Goal: Unclear

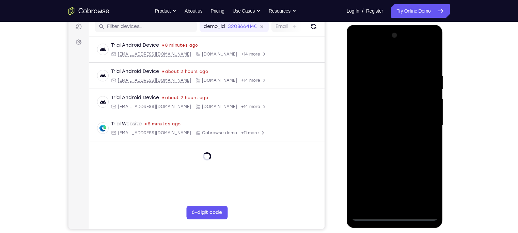
click at [395, 218] on div at bounding box center [395, 125] width 86 height 191
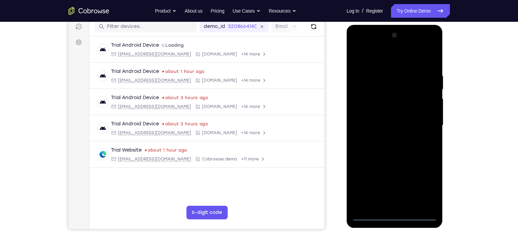
click at [423, 187] on div at bounding box center [395, 125] width 86 height 191
click at [359, 60] on div at bounding box center [395, 125] width 86 height 191
click at [420, 125] on div at bounding box center [395, 125] width 86 height 191
click at [386, 136] on div at bounding box center [395, 125] width 86 height 191
click at [379, 121] on div at bounding box center [395, 125] width 86 height 191
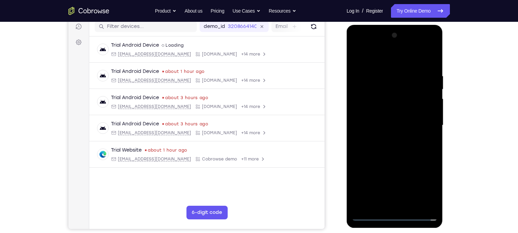
click at [381, 107] on div at bounding box center [395, 125] width 86 height 191
click at [384, 124] on div at bounding box center [395, 125] width 86 height 191
click at [385, 148] on div at bounding box center [395, 125] width 86 height 191
click at [405, 150] on div at bounding box center [395, 125] width 86 height 191
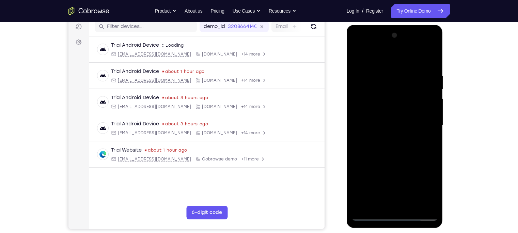
click at [386, 77] on div at bounding box center [395, 125] width 86 height 191
click at [429, 81] on div at bounding box center [395, 125] width 86 height 191
click at [415, 118] on div at bounding box center [395, 125] width 86 height 191
drag, startPoint x: 359, startPoint y: 105, endPoint x: 387, endPoint y: 100, distance: 28.0
click at [383, 100] on div at bounding box center [395, 125] width 86 height 191
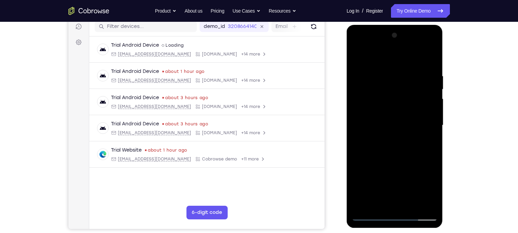
click at [382, 110] on div at bounding box center [395, 125] width 86 height 191
click at [388, 117] on div at bounding box center [395, 125] width 86 height 191
click at [374, 119] on div at bounding box center [395, 125] width 86 height 191
drag, startPoint x: 415, startPoint y: 200, endPoint x: 356, endPoint y: 201, distance: 58.5
click at [356, 201] on div at bounding box center [395, 125] width 86 height 191
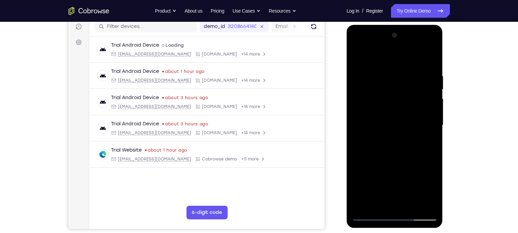
drag, startPoint x: 417, startPoint y: 195, endPoint x: 357, endPoint y: 185, distance: 60.4
click at [357, 185] on div at bounding box center [395, 125] width 86 height 191
click at [361, 61] on div at bounding box center [395, 125] width 86 height 191
click at [360, 58] on div at bounding box center [395, 125] width 86 height 191
click at [431, 65] on div at bounding box center [395, 125] width 86 height 191
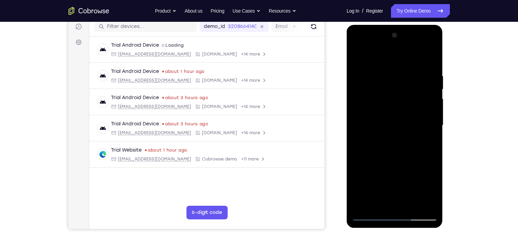
click at [410, 117] on div at bounding box center [395, 125] width 86 height 191
click at [366, 194] on div at bounding box center [395, 125] width 86 height 191
drag, startPoint x: 415, startPoint y: 196, endPoint x: 350, endPoint y: 186, distance: 65.4
click at [350, 186] on div at bounding box center [394, 126] width 96 height 203
click at [412, 171] on div at bounding box center [395, 125] width 86 height 191
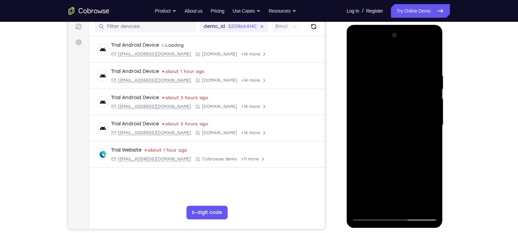
click at [396, 105] on div at bounding box center [395, 125] width 86 height 191
click at [364, 207] on div at bounding box center [395, 125] width 86 height 191
drag, startPoint x: 391, startPoint y: 105, endPoint x: 395, endPoint y: 219, distance: 114.1
click at [395, 219] on div at bounding box center [395, 125] width 86 height 191
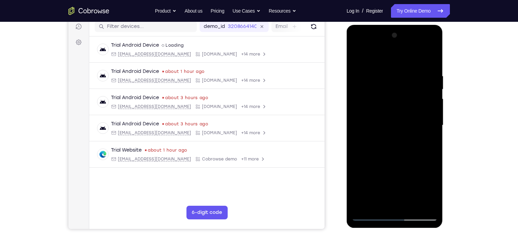
click at [387, 77] on div at bounding box center [395, 125] width 86 height 191
click at [429, 61] on div at bounding box center [395, 125] width 86 height 191
click at [403, 67] on div at bounding box center [395, 125] width 86 height 191
click at [406, 182] on div at bounding box center [395, 125] width 86 height 191
click at [430, 62] on div at bounding box center [395, 125] width 86 height 191
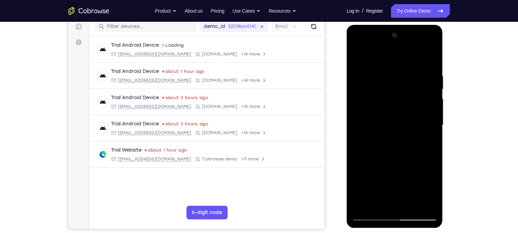
click at [430, 61] on div at bounding box center [395, 125] width 86 height 191
click at [429, 60] on div at bounding box center [395, 125] width 86 height 191
click at [369, 76] on div at bounding box center [395, 125] width 86 height 191
click at [385, 133] on div at bounding box center [395, 125] width 86 height 191
click at [356, 43] on div at bounding box center [395, 125] width 86 height 191
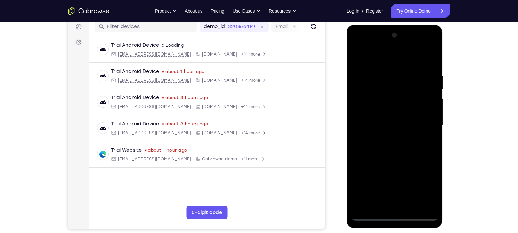
click at [360, 72] on div at bounding box center [395, 125] width 86 height 191
click at [398, 66] on div at bounding box center [395, 125] width 86 height 191
click at [368, 215] on div at bounding box center [395, 125] width 86 height 191
click at [434, 95] on div at bounding box center [395, 125] width 86 height 191
click at [407, 153] on div at bounding box center [395, 125] width 86 height 191
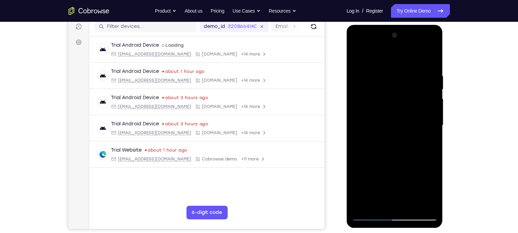
drag, startPoint x: 412, startPoint y: 76, endPoint x: 399, endPoint y: 135, distance: 60.9
click at [399, 135] on div at bounding box center [395, 125] width 86 height 191
click at [387, 75] on div at bounding box center [395, 125] width 86 height 191
click at [427, 58] on div at bounding box center [395, 125] width 86 height 191
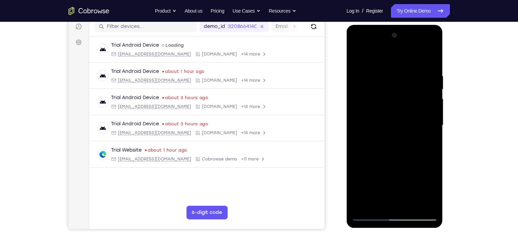
drag, startPoint x: 404, startPoint y: 107, endPoint x: 415, endPoint y: 50, distance: 57.2
click at [415, 50] on div at bounding box center [395, 125] width 86 height 191
drag, startPoint x: 407, startPoint y: 137, endPoint x: 403, endPoint y: 200, distance: 62.4
click at [403, 200] on div at bounding box center [395, 125] width 86 height 191
drag, startPoint x: 413, startPoint y: 118, endPoint x: 419, endPoint y: 105, distance: 14.5
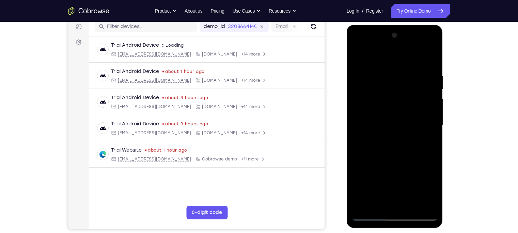
click at [419, 105] on div at bounding box center [395, 125] width 86 height 191
drag, startPoint x: 418, startPoint y: 94, endPoint x: 397, endPoint y: 147, distance: 57.2
click at [397, 147] on div at bounding box center [395, 125] width 86 height 191
drag, startPoint x: 388, startPoint y: 101, endPoint x: 365, endPoint y: 198, distance: 99.4
click at [365, 198] on div at bounding box center [395, 125] width 86 height 191
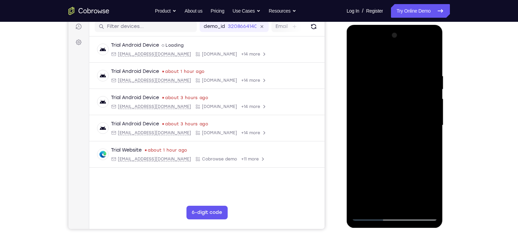
click at [388, 79] on div at bounding box center [395, 125] width 86 height 191
click at [420, 78] on div at bounding box center [395, 125] width 86 height 191
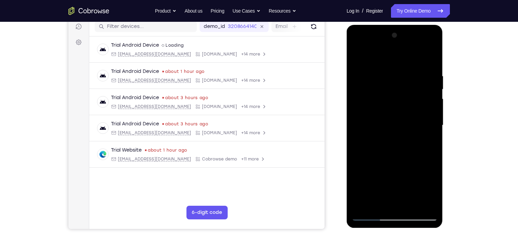
click at [425, 78] on div at bounding box center [395, 125] width 86 height 191
click at [430, 63] on div at bounding box center [395, 125] width 86 height 191
click at [414, 203] on div at bounding box center [395, 125] width 86 height 191
click at [397, 161] on div at bounding box center [395, 125] width 86 height 191
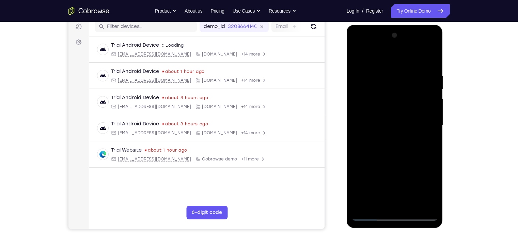
click at [355, 56] on div at bounding box center [395, 125] width 86 height 191
drag, startPoint x: 393, startPoint y: 82, endPoint x: 382, endPoint y: 184, distance: 102.7
click at [382, 184] on div at bounding box center [395, 125] width 86 height 191
click at [434, 56] on div at bounding box center [395, 125] width 86 height 191
click at [379, 204] on div at bounding box center [395, 125] width 86 height 191
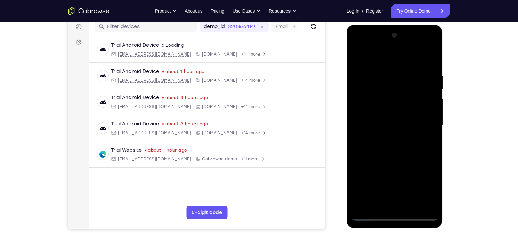
click at [393, 54] on div at bounding box center [395, 125] width 86 height 191
drag, startPoint x: 373, startPoint y: 120, endPoint x: 376, endPoint y: 88, distance: 31.8
click at [376, 88] on div at bounding box center [395, 125] width 86 height 191
click at [359, 132] on div at bounding box center [395, 125] width 86 height 191
click at [369, 152] on div at bounding box center [395, 125] width 86 height 191
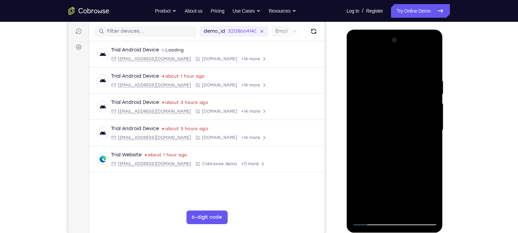
scroll to position [83, 0]
drag, startPoint x: 377, startPoint y: 123, endPoint x: 371, endPoint y: 141, distance: 19.0
click at [371, 141] on div at bounding box center [395, 129] width 86 height 191
click at [406, 112] on div at bounding box center [395, 129] width 86 height 191
drag, startPoint x: 381, startPoint y: 114, endPoint x: 359, endPoint y: 60, distance: 58.9
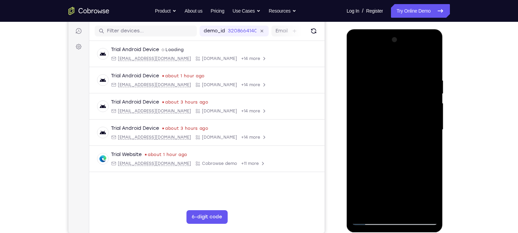
click at [359, 60] on div at bounding box center [395, 129] width 86 height 191
drag, startPoint x: 375, startPoint y: 91, endPoint x: 369, endPoint y: 139, distance: 48.8
click at [369, 139] on div at bounding box center [395, 129] width 86 height 191
click at [359, 60] on div at bounding box center [395, 129] width 86 height 191
click at [364, 76] on div at bounding box center [395, 129] width 86 height 191
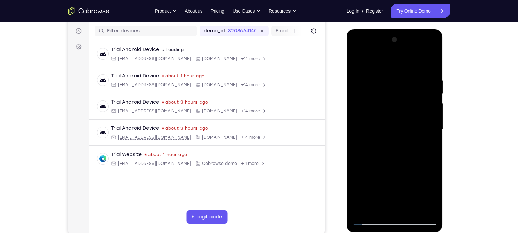
click at [356, 63] on div at bounding box center [395, 129] width 86 height 191
drag, startPoint x: 382, startPoint y: 129, endPoint x: 392, endPoint y: 74, distance: 55.9
click at [392, 74] on div at bounding box center [395, 129] width 86 height 191
drag, startPoint x: 390, startPoint y: 109, endPoint x: 403, endPoint y: 63, distance: 48.3
click at [403, 63] on div at bounding box center [395, 129] width 86 height 191
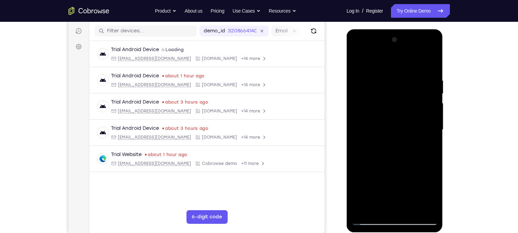
click at [381, 89] on div at bounding box center [395, 129] width 86 height 191
click at [406, 106] on div at bounding box center [395, 129] width 86 height 191
drag, startPoint x: 364, startPoint y: 87, endPoint x: 354, endPoint y: 129, distance: 43.7
click at [354, 129] on div at bounding box center [395, 129] width 86 height 191
click at [364, 213] on div at bounding box center [395, 129] width 86 height 191
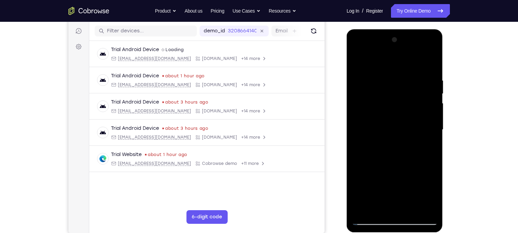
click at [364, 213] on div at bounding box center [395, 129] width 86 height 191
drag, startPoint x: 411, startPoint y: 97, endPoint x: 395, endPoint y: 164, distance: 68.8
click at [395, 164] on div at bounding box center [395, 129] width 86 height 191
drag, startPoint x: 407, startPoint y: 125, endPoint x: 413, endPoint y: 65, distance: 60.2
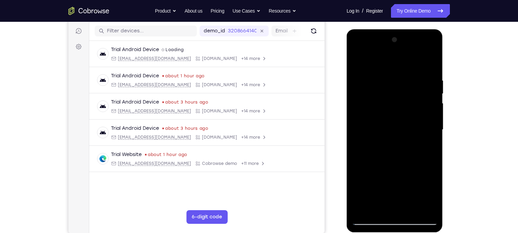
click at [413, 65] on div at bounding box center [395, 129] width 86 height 191
click at [419, 172] on div at bounding box center [395, 129] width 86 height 191
